Goal: Obtain resource: Download file/media

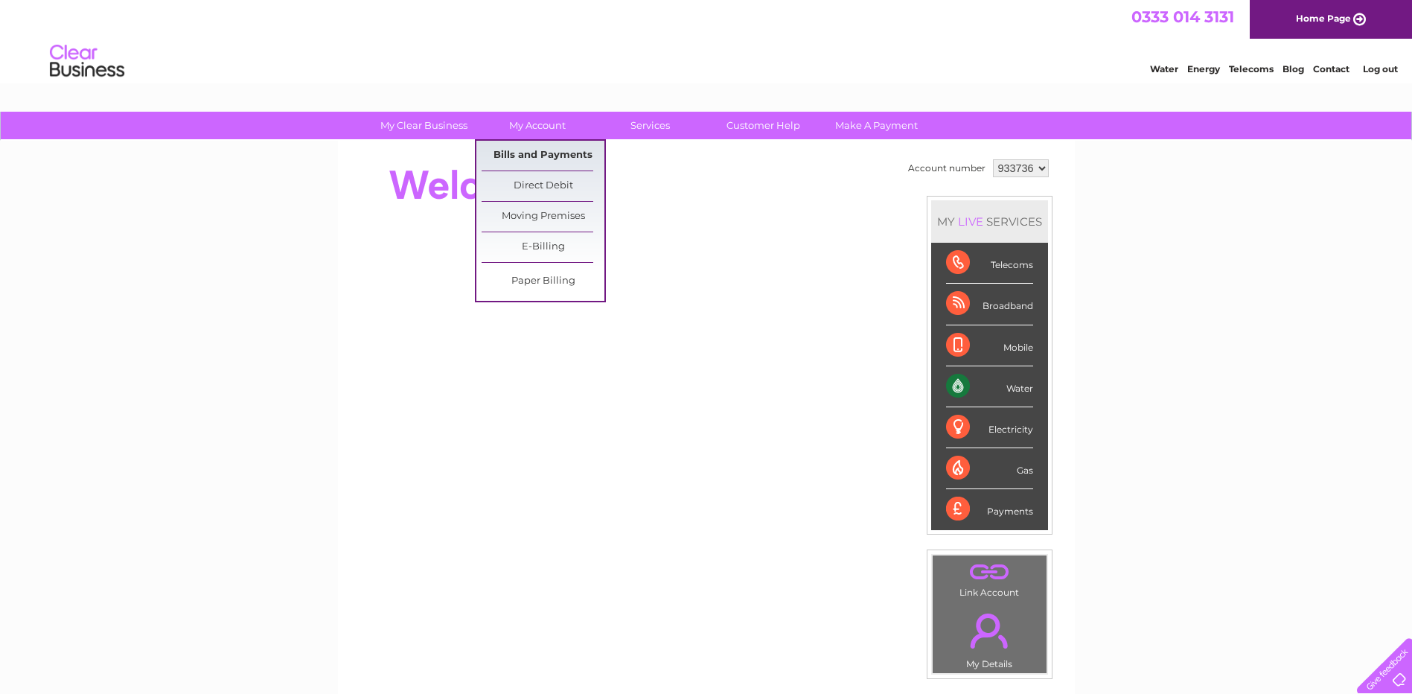
click at [525, 156] on link "Bills and Payments" at bounding box center [543, 156] width 123 height 30
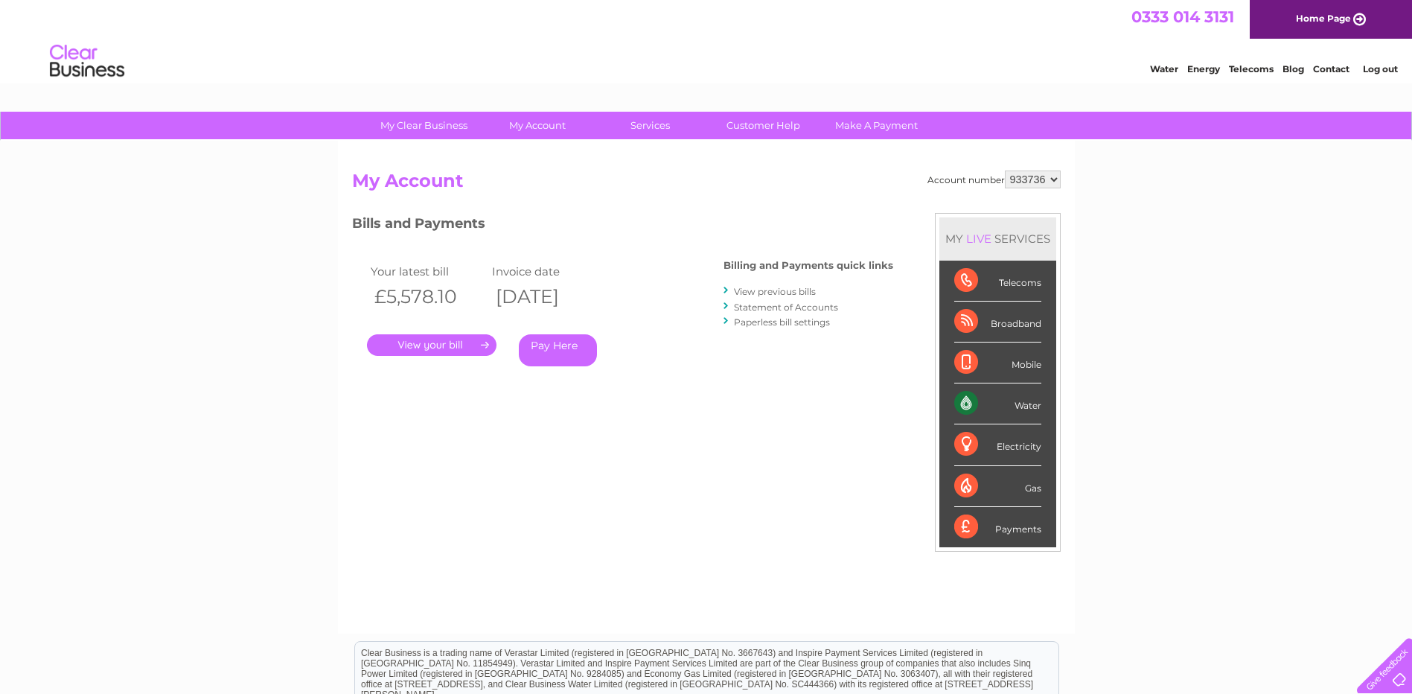
click at [434, 344] on link "." at bounding box center [432, 345] width 130 height 22
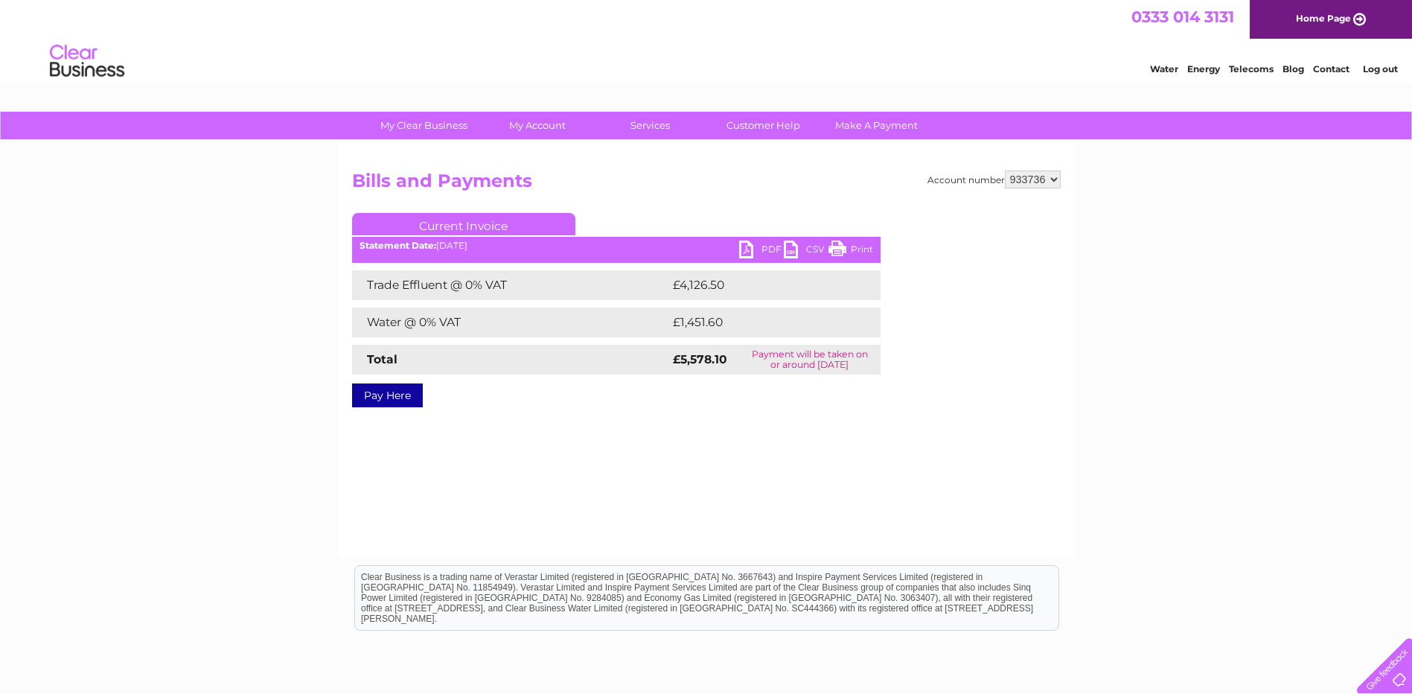
click at [763, 251] on link "PDF" at bounding box center [761, 251] width 45 height 22
click at [1064, 409] on div "Account number 933736 934545 Bills and Payments Current Invoice PDF CSV Print" at bounding box center [706, 349] width 737 height 417
click at [1059, 179] on select "933736 934545" at bounding box center [1033, 179] width 56 height 18
select select "934545"
click at [1005, 170] on select "933736 934545" at bounding box center [1033, 179] width 56 height 18
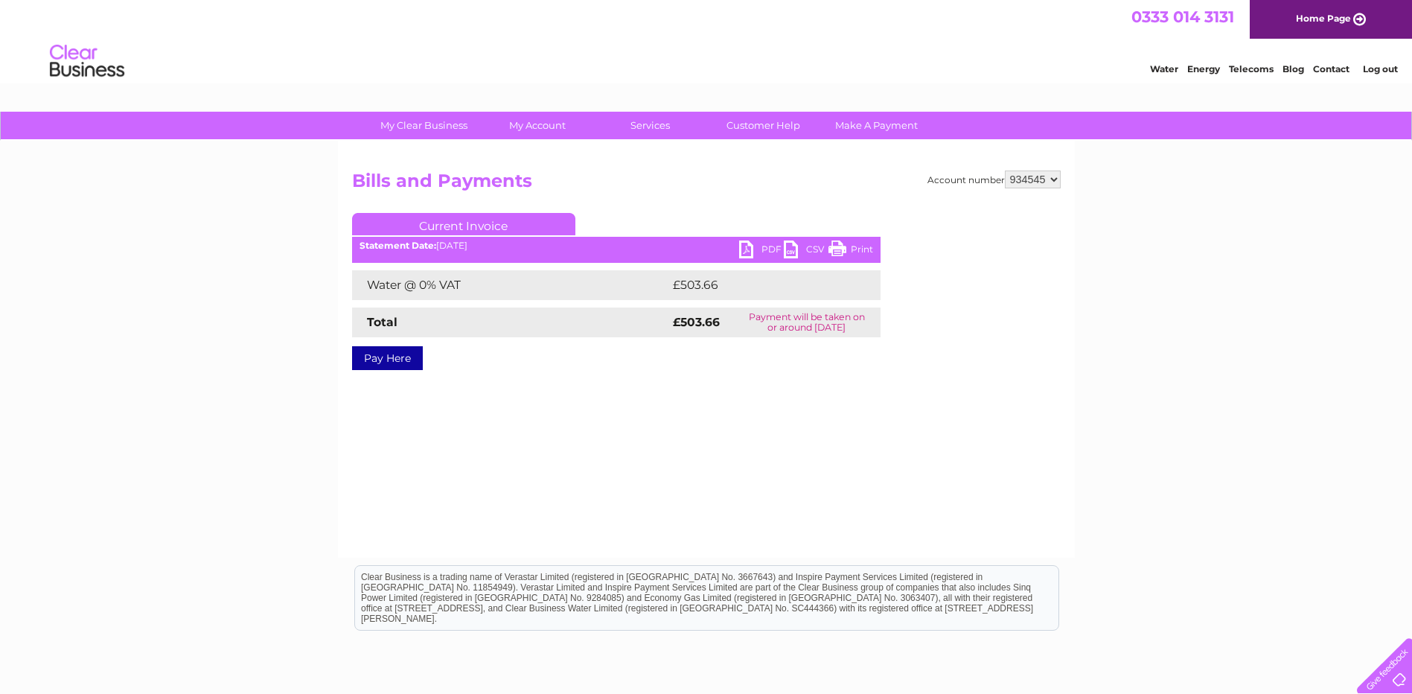
click at [1165, 369] on div "My Clear Business Login Details My Details My Preferences Link Account My Accou…" at bounding box center [706, 462] width 1412 height 700
click at [765, 250] on link "PDF" at bounding box center [761, 251] width 45 height 22
click at [1246, 354] on div "My Clear Business Login Details My Details My Preferences Link Account My Accou…" at bounding box center [706, 462] width 1412 height 700
